Goal: Task Accomplishment & Management: Manage account settings

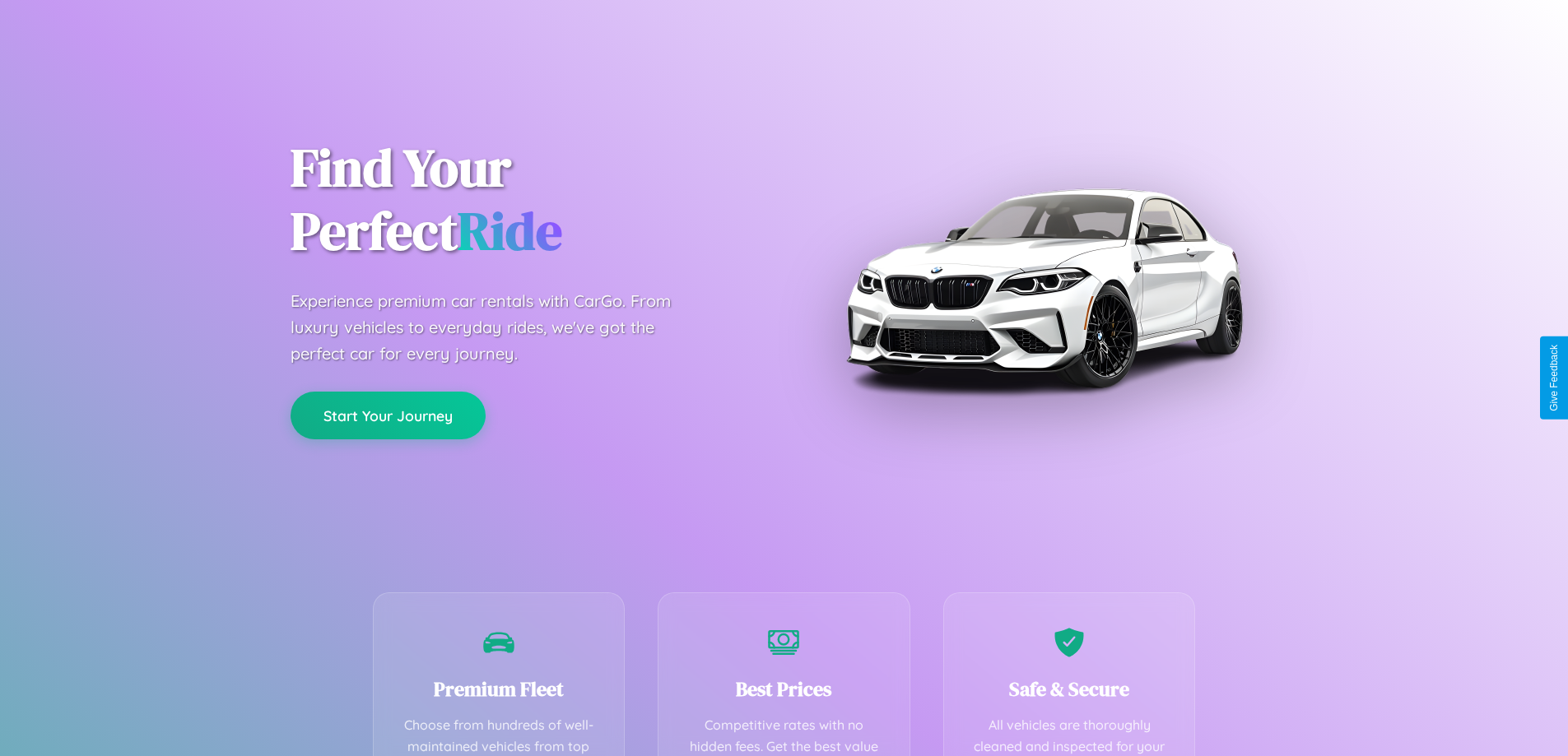
scroll to position [480, 0]
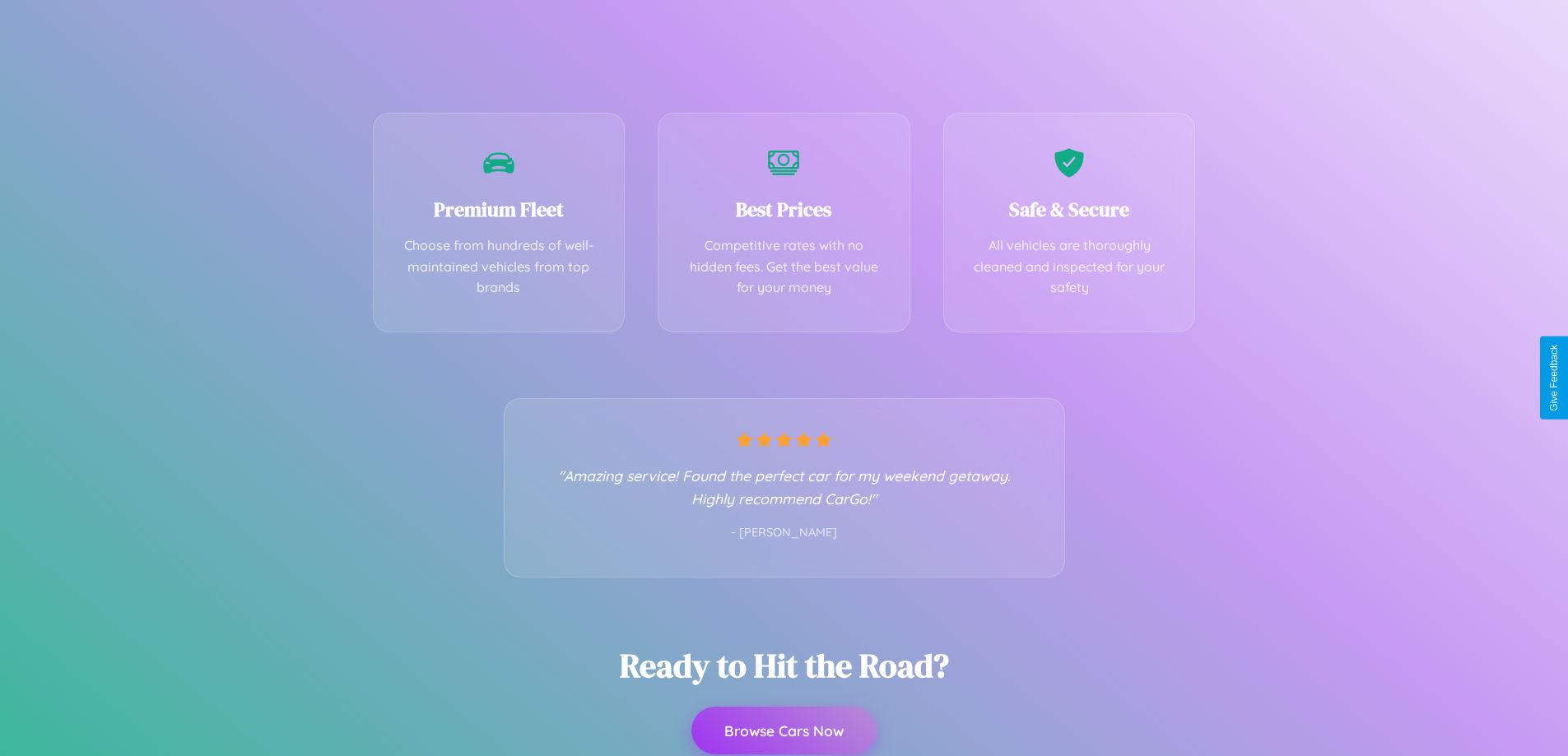
click at [783, 732] on button "Browse Cars Now" at bounding box center [783, 730] width 185 height 48
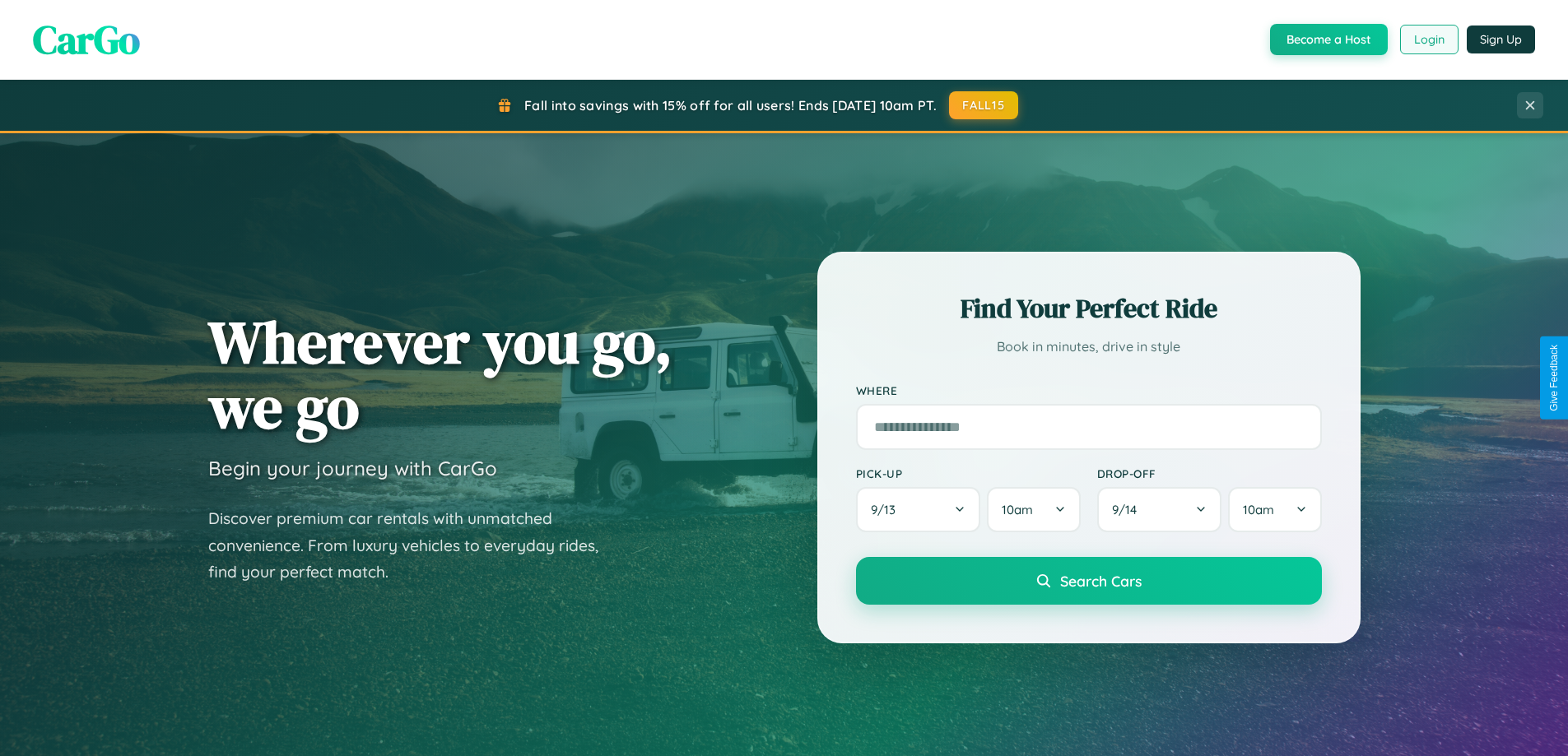
click at [1428, 40] on button "Login" at bounding box center [1428, 40] width 58 height 29
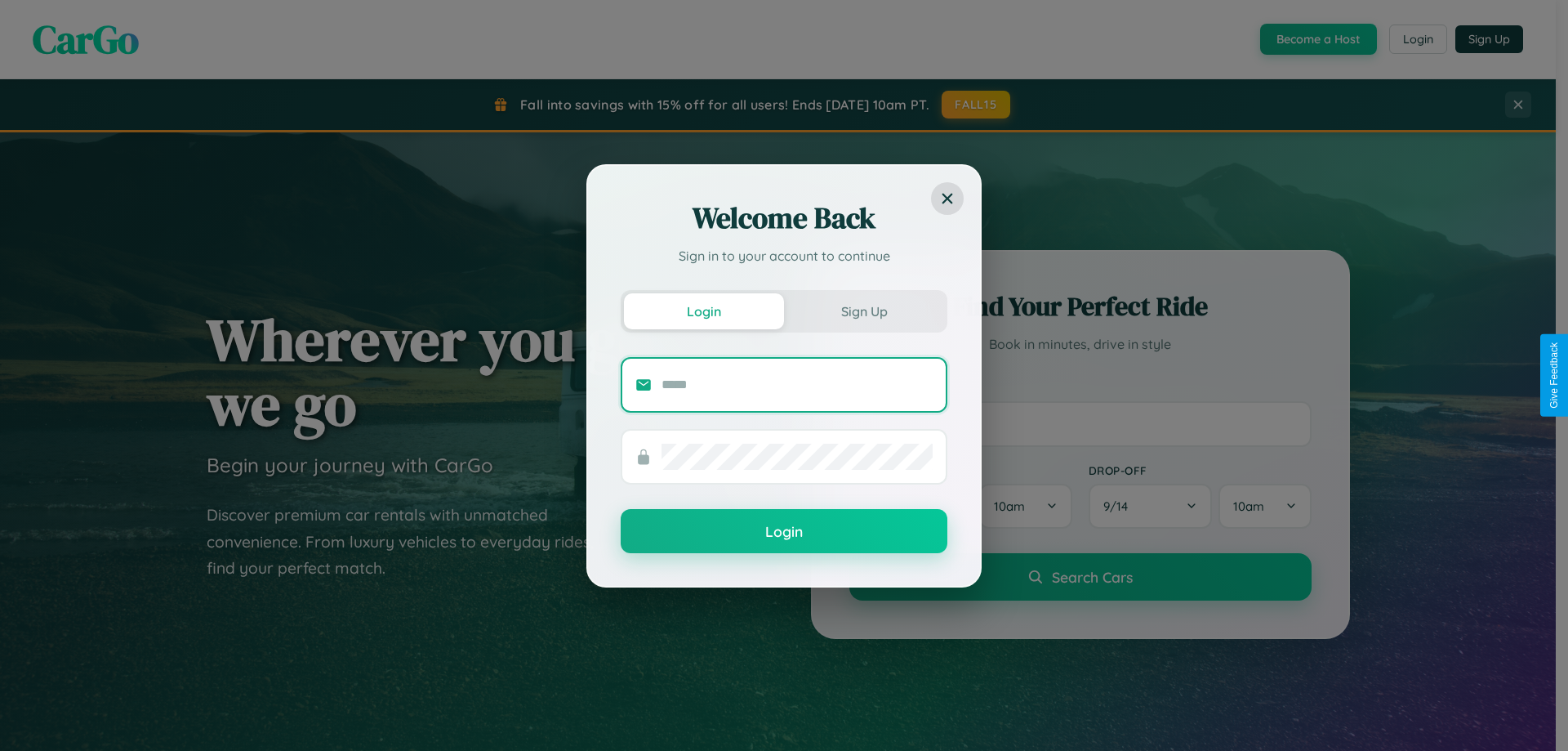
click at [797, 384] on input "text" at bounding box center [797, 384] width 272 height 27
type input "**********"
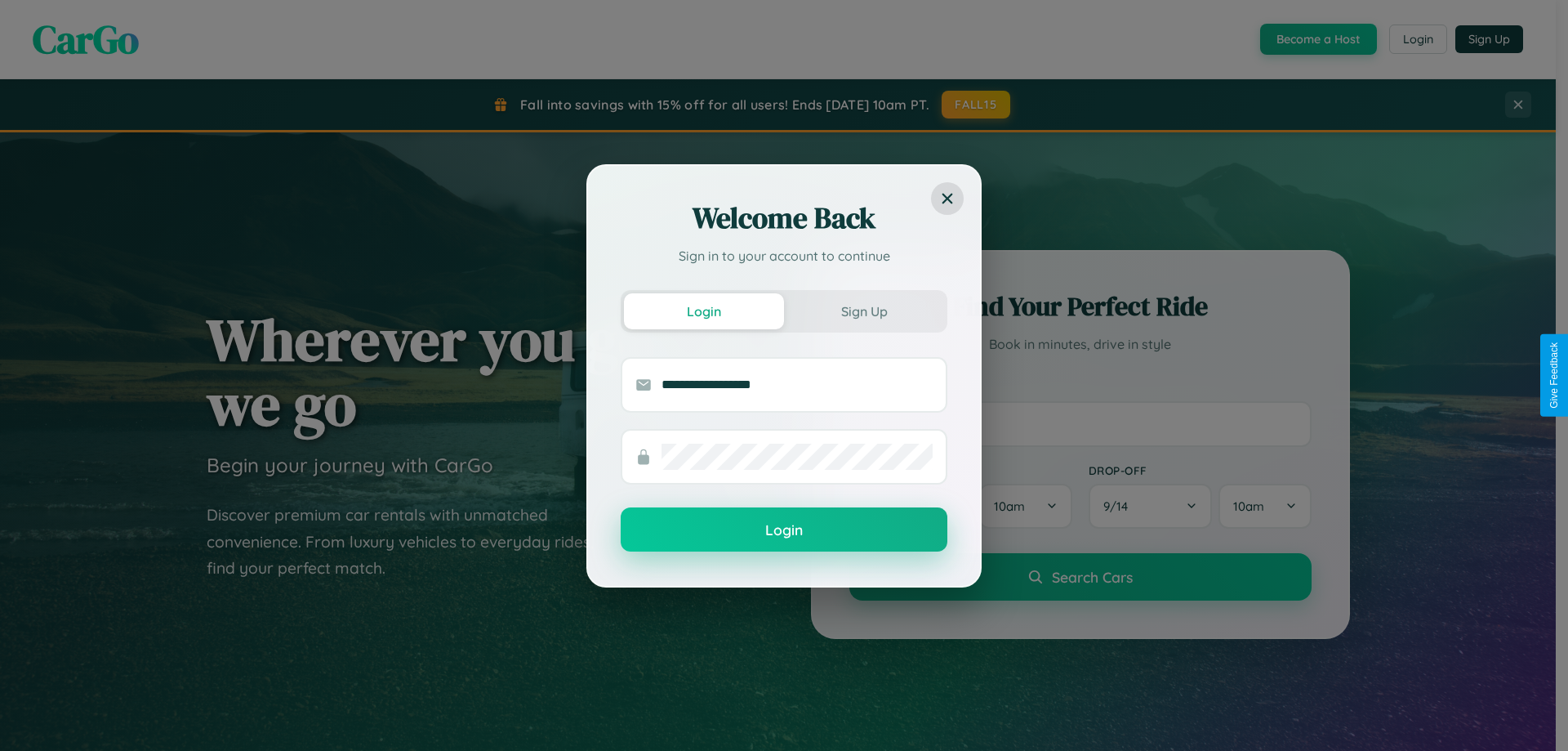
click at [784, 531] on button "Login" at bounding box center [784, 530] width 326 height 44
